Goal: Navigation & Orientation: Find specific page/section

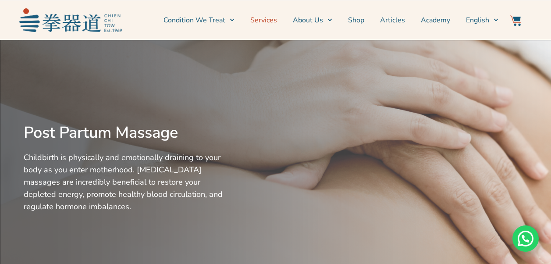
click at [269, 20] on link "Services" at bounding box center [263, 20] width 27 height 22
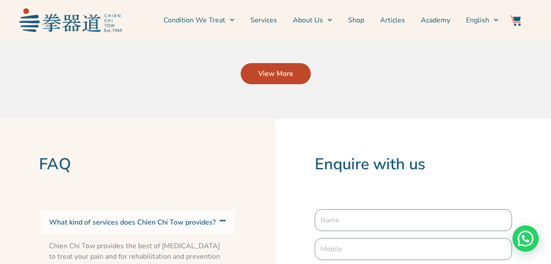
scroll to position [2222, 0]
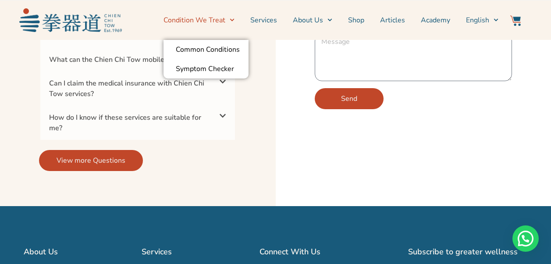
click at [234, 21] on icon "Menu" at bounding box center [232, 20] width 4 height 3
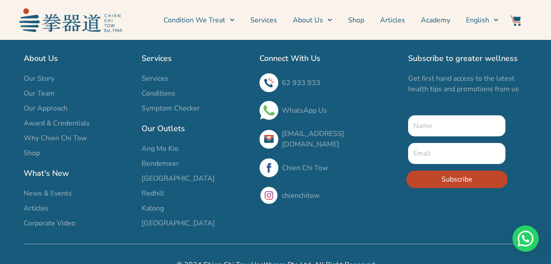
scroll to position [2424, 0]
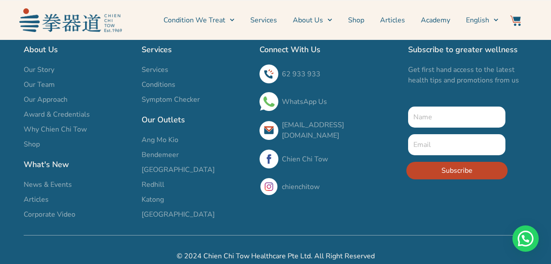
click at [153, 194] on span "Katong" at bounding box center [153, 199] width 22 height 11
click at [154, 194] on span "Katong" at bounding box center [153, 199] width 22 height 11
click at [39, 79] on span "Our Team" at bounding box center [39, 84] width 31 height 11
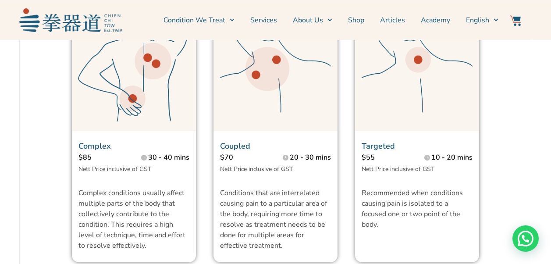
scroll to position [585, 0]
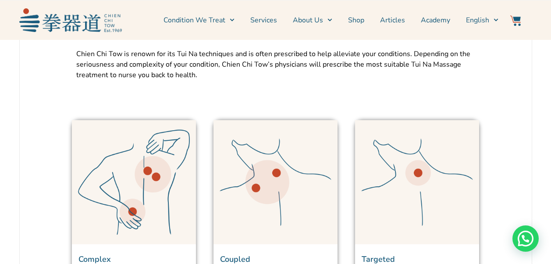
click at [274, 16] on link "Services" at bounding box center [263, 20] width 27 height 22
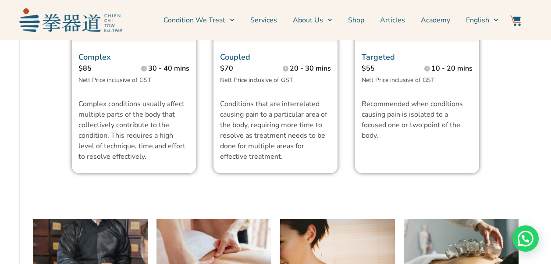
scroll to position [818, 0]
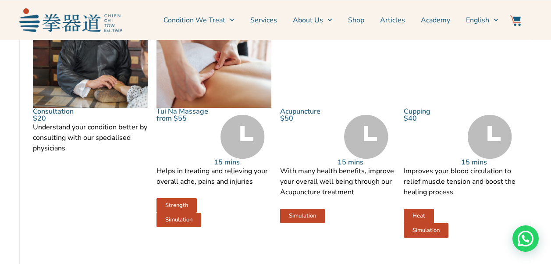
scroll to position [936, 0]
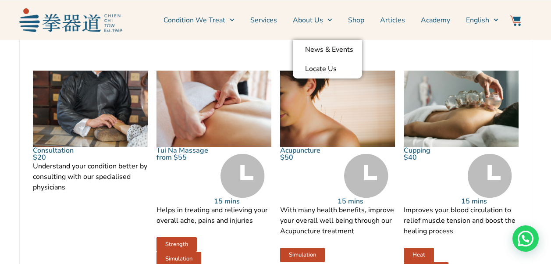
click at [277, 23] on link "Services" at bounding box center [263, 20] width 27 height 22
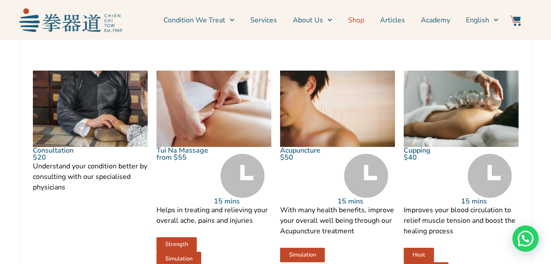
click at [353, 23] on link "Shop" at bounding box center [356, 20] width 16 height 22
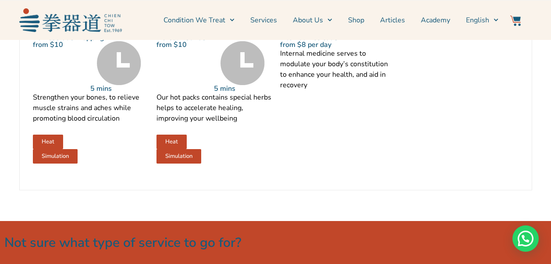
scroll to position [1286, 0]
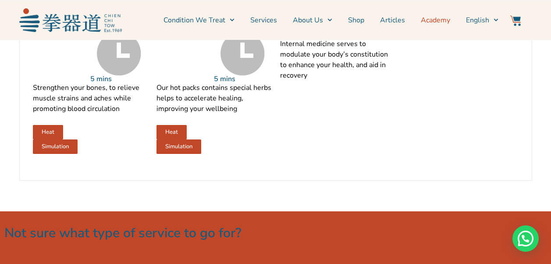
click at [433, 22] on link "Academy" at bounding box center [435, 20] width 29 height 22
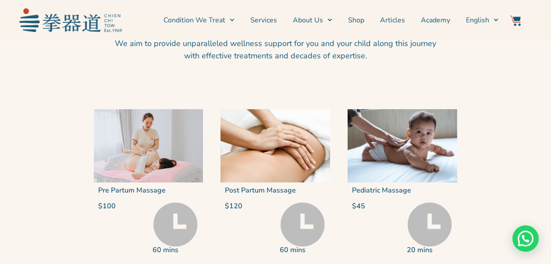
scroll to position [1754, 0]
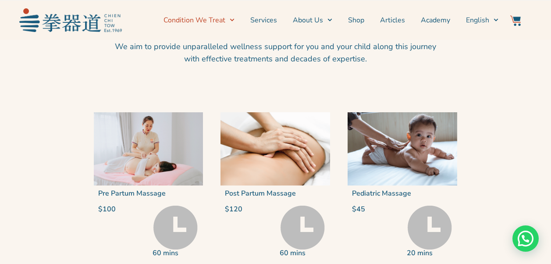
click at [234, 19] on icon "Menu" at bounding box center [232, 20] width 4 height 3
click at [276, 20] on link "Services" at bounding box center [263, 20] width 27 height 22
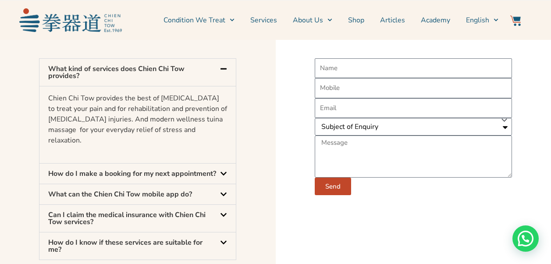
scroll to position [2924, 0]
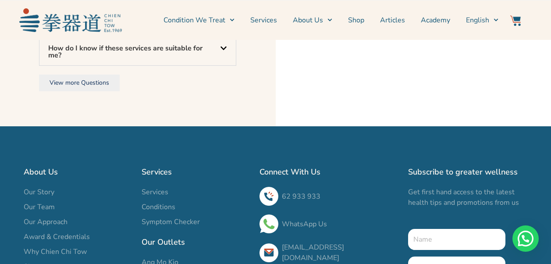
click at [238, 18] on li "Condition We Treat Common Conditions Symptom Checker" at bounding box center [203, 20] width 79 height 22
click at [238, 20] on li "Condition We Treat Common Conditions Symptom Checker" at bounding box center [203, 20] width 79 height 22
click at [335, 21] on li "About Us News & Events Locate Us" at bounding box center [312, 20] width 55 height 22
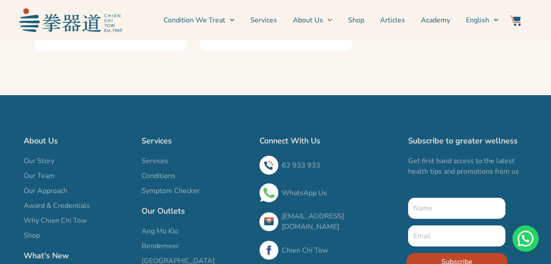
scroll to position [1748, 0]
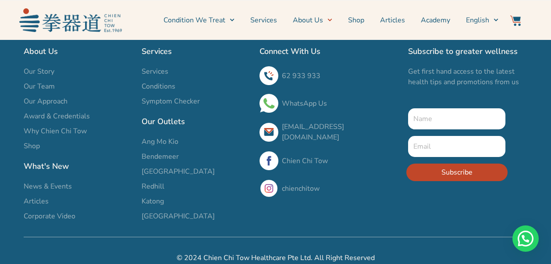
click at [49, 81] on span "Our Team" at bounding box center [39, 86] width 31 height 11
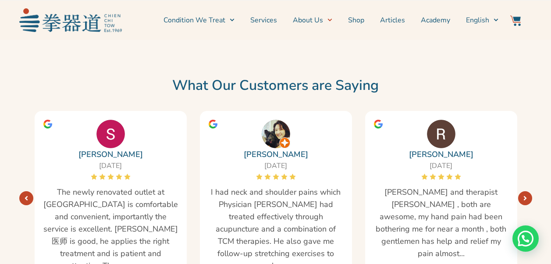
scroll to position [1748, 0]
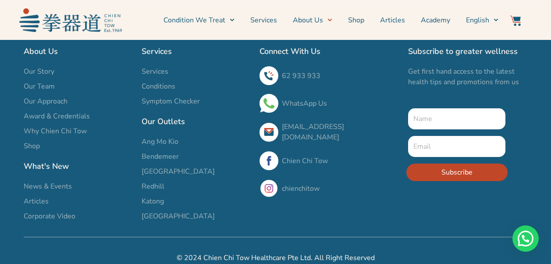
click at [50, 66] on span "Our Story" at bounding box center [39, 71] width 31 height 11
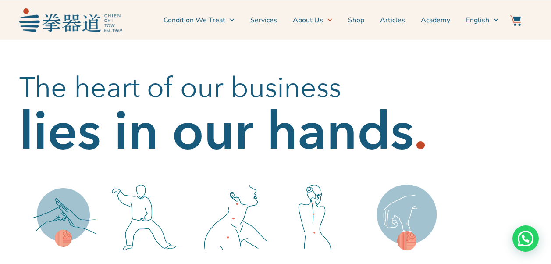
click at [231, 128] on h2 "lies in our hands" at bounding box center [216, 131] width 395 height 35
